Goal: Navigation & Orientation: Find specific page/section

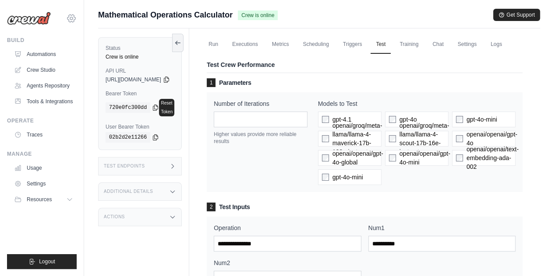
click at [70, 21] on icon at bounding box center [71, 18] width 11 height 11
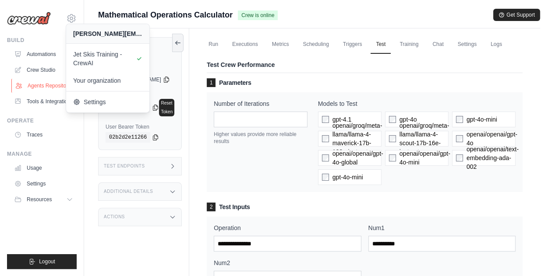
click at [46, 88] on link "Agents Repository" at bounding box center [44, 86] width 66 height 14
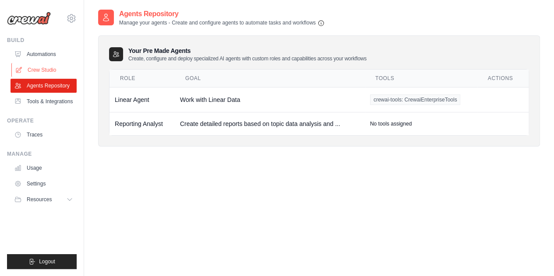
click at [44, 70] on link "Crew Studio" at bounding box center [44, 70] width 66 height 14
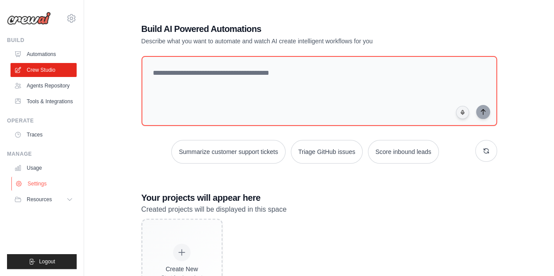
click at [38, 205] on button "Resources" at bounding box center [44, 200] width 66 height 14
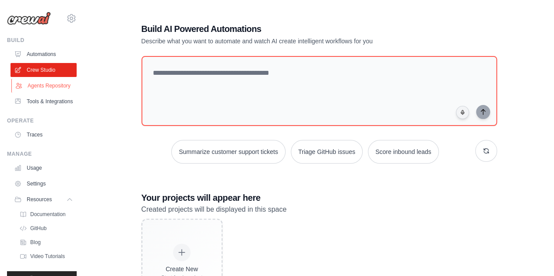
click at [35, 92] on link "Agents Repository" at bounding box center [44, 86] width 66 height 14
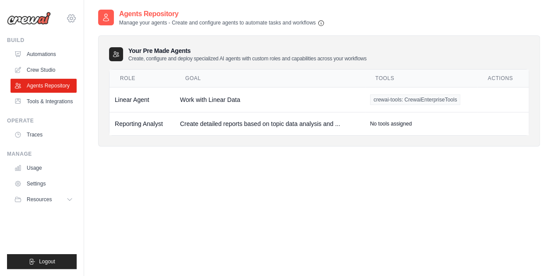
click at [69, 18] on icon at bounding box center [71, 18] width 11 height 11
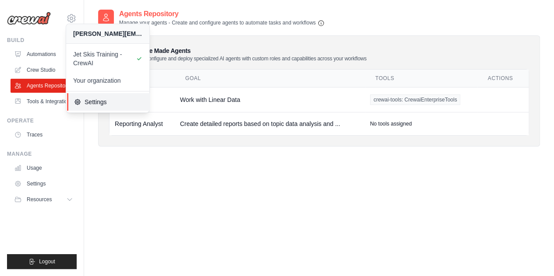
click at [87, 99] on span "Settings" at bounding box center [108, 102] width 69 height 9
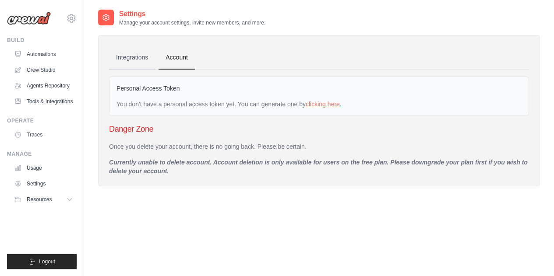
click at [143, 61] on link "Integrations" at bounding box center [132, 58] width 46 height 24
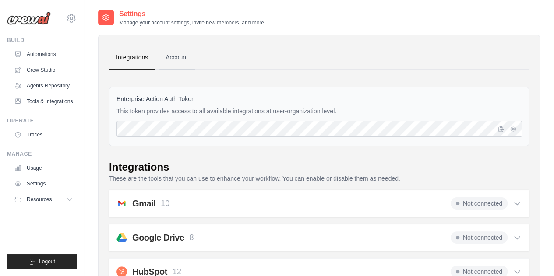
click at [183, 58] on link "Account" at bounding box center [177, 58] width 36 height 24
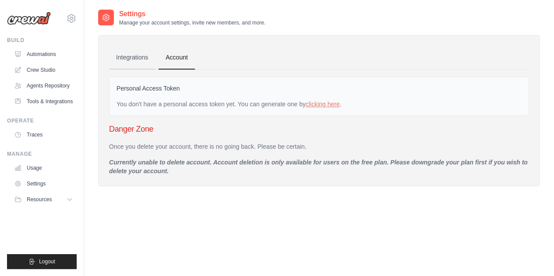
click at [139, 58] on link "Integrations" at bounding box center [132, 58] width 46 height 24
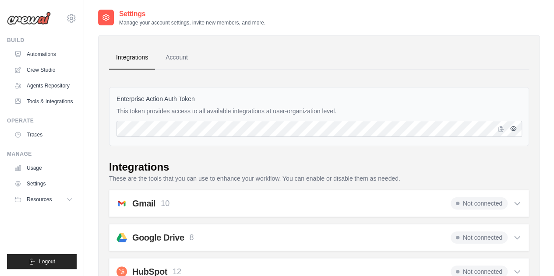
click at [512, 130] on icon "button" at bounding box center [514, 129] width 6 height 4
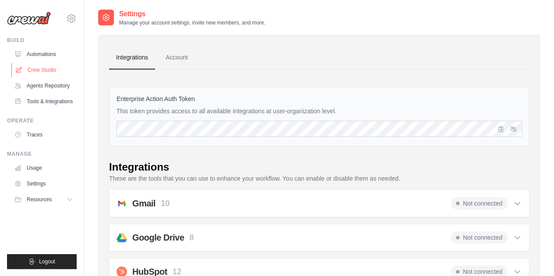
click at [43, 70] on link "Crew Studio" at bounding box center [44, 70] width 66 height 14
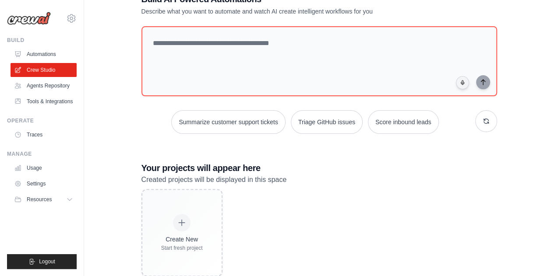
scroll to position [44, 0]
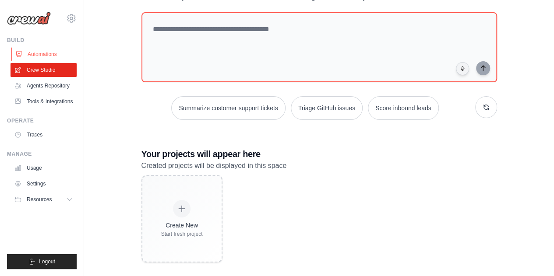
click at [48, 57] on link "Automations" at bounding box center [44, 54] width 66 height 14
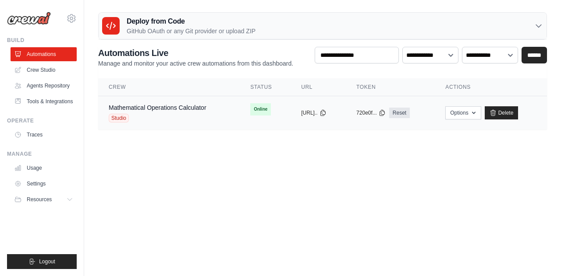
click at [136, 103] on div "Mathematical Operations Calculator" at bounding box center [158, 107] width 98 height 9
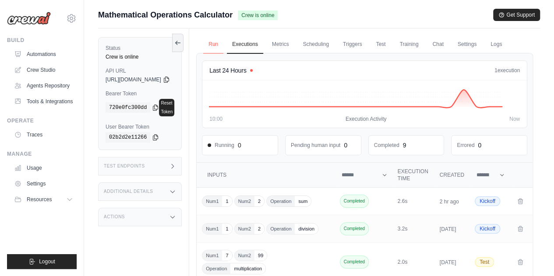
click at [223, 44] on link "Run" at bounding box center [213, 44] width 20 height 18
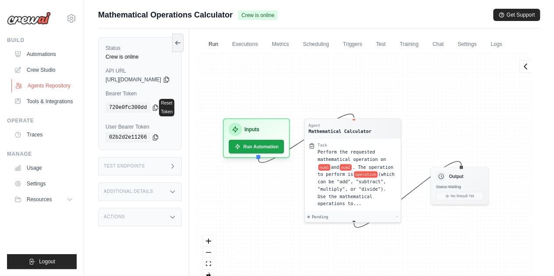
click at [53, 86] on link "Agents Repository" at bounding box center [44, 86] width 66 height 14
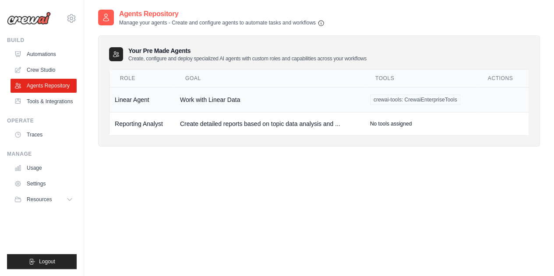
click at [136, 102] on td "Linear Agent" at bounding box center [142, 99] width 65 height 25
